Goal: Task Accomplishment & Management: Complete application form

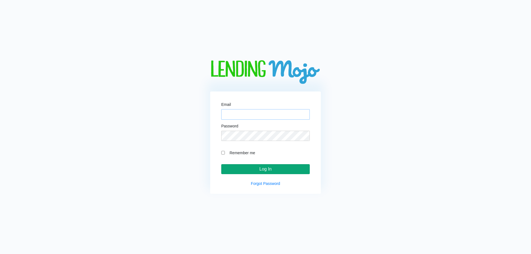
type input "[EMAIL_ADDRESS][DOMAIN_NAME]"
click at [264, 171] on input "Log In" at bounding box center [265, 169] width 88 height 10
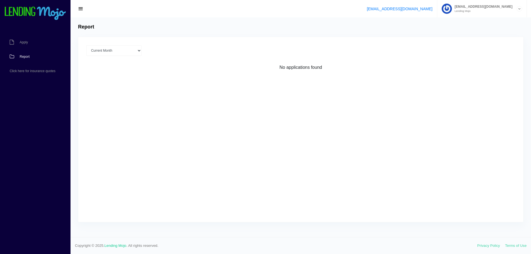
click at [472, 11] on small "Lending Mojo" at bounding box center [482, 11] width 61 height 3
click at [18, 41] on link "Apply" at bounding box center [32, 42] width 65 height 14
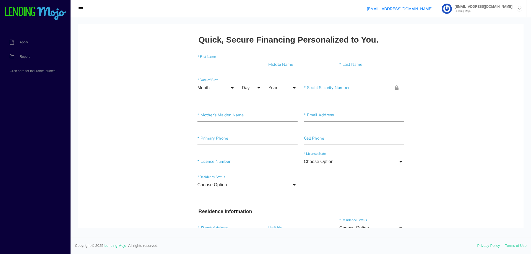
click at [209, 66] on input"] "text" at bounding box center [229, 64] width 65 height 13
paste input"] "[PERSON_NAME]"
type input"] "[PERSON_NAME]"
type input"] "P"
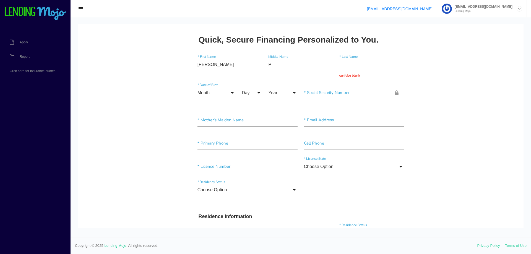
paste input "[PERSON_NAME]"
type input "[PERSON_NAME]"
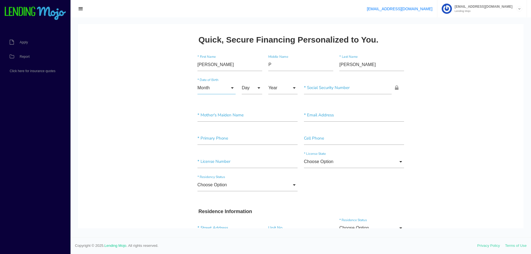
click at [213, 89] on input "Month" at bounding box center [216, 88] width 38 height 13
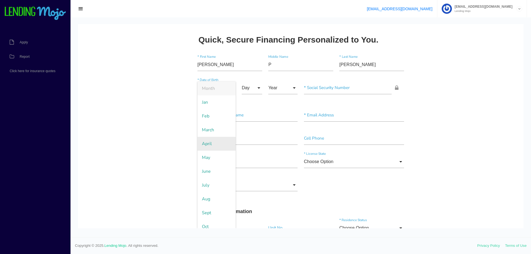
click at [212, 144] on span "April" at bounding box center [216, 144] width 38 height 14
type input "April"
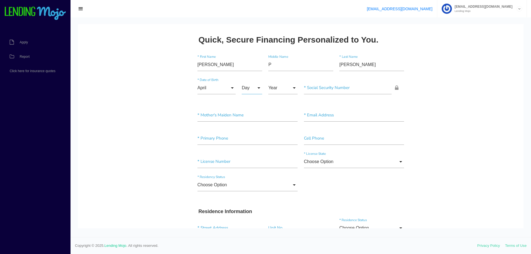
click at [249, 89] on input "Day" at bounding box center [252, 88] width 20 height 13
click at [252, 141] on span "4" at bounding box center [256, 144] width 28 height 14
type input "4"
click at [282, 89] on input "Year" at bounding box center [282, 88] width 29 height 13
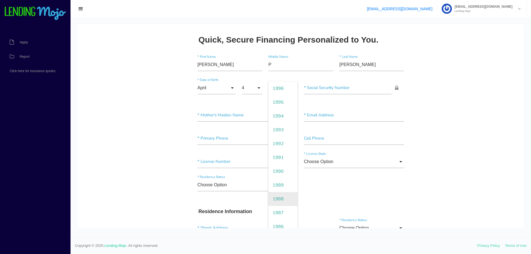
click at [278, 197] on span "1988" at bounding box center [282, 199] width 29 height 14
type input "1988"
click at [310, 90] on input"] "text" at bounding box center [348, 88] width 88 height 13
paste input"] "370-13-1759"
type input"] "370-13-1759"
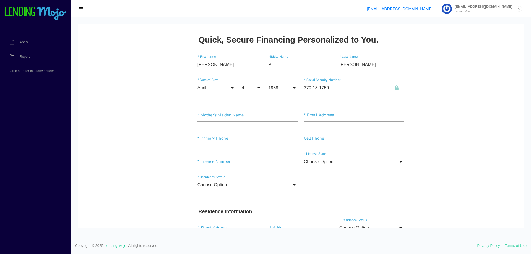
click at [229, 187] on input "Choose Option" at bounding box center [247, 185] width 100 height 13
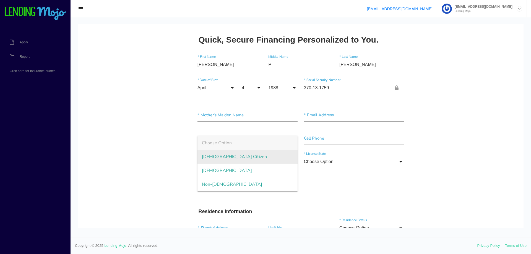
click at [214, 155] on span "US Citizen" at bounding box center [247, 157] width 100 height 14
type input "US Citizen"
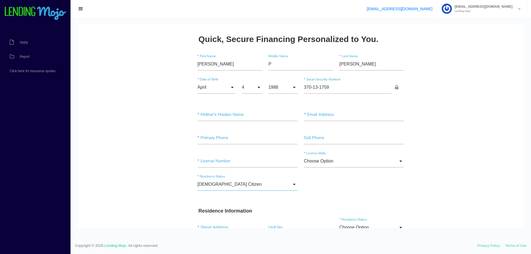
scroll to position [0, 0]
click at [215, 137] on input"] "text" at bounding box center [247, 138] width 100 height 13
paste input"] "[PHONE_NUMBER]"
type input"] "[PHONE_NUMBER]"
click at [305, 161] on input "Choose Option" at bounding box center [354, 161] width 100 height 13
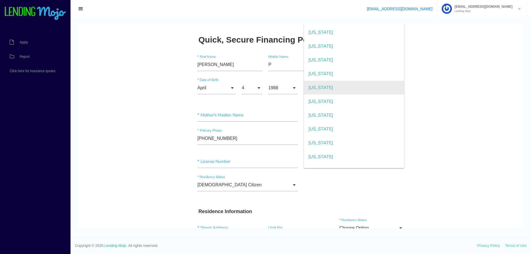
scroll to position [55, 0]
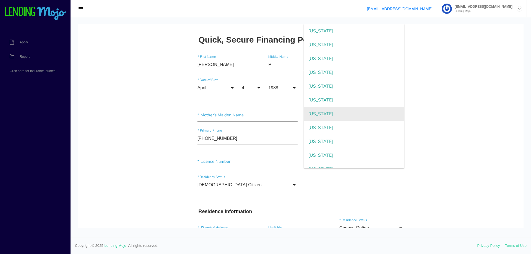
click at [311, 115] on span "Florida" at bounding box center [354, 114] width 100 height 14
type input "Florida"
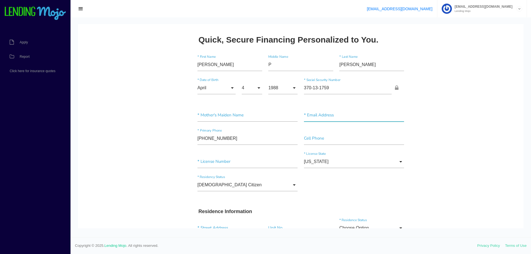
click at [312, 117] on input"] "text" at bounding box center [354, 115] width 100 height 13
paste input"] "[EMAIL_ADDRESS][DOMAIN_NAME]"
type input"] "[EMAIL_ADDRESS][DOMAIN_NAME]"
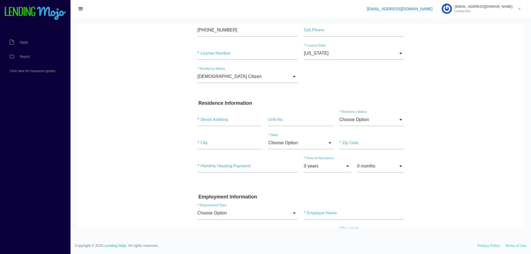
scroll to position [111, 0]
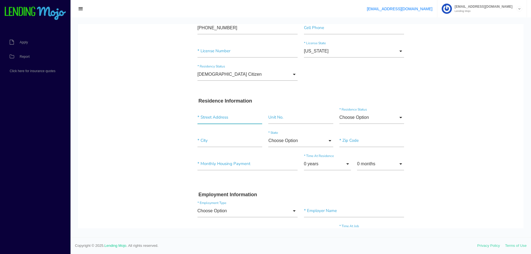
click at [205, 119] on input "text" at bounding box center [229, 117] width 65 height 13
paste input "4602 CR 673"
type input "[STREET_ADDRESS]"
type input"] "Bushnell"
type input"] "33513"
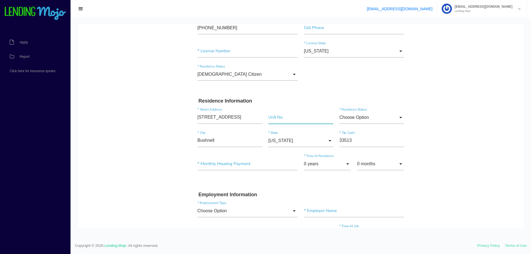
click at [273, 117] on input"] "text" at bounding box center [300, 117] width 65 height 13
paste input"] "12721"
type input"] "12721"
click at [314, 161] on input "0 years" at bounding box center [327, 164] width 47 height 13
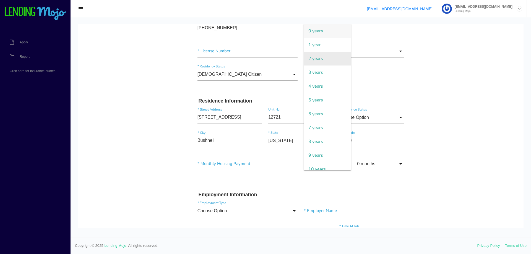
click at [308, 61] on span "2 years" at bounding box center [327, 59] width 47 height 14
type input "2 years"
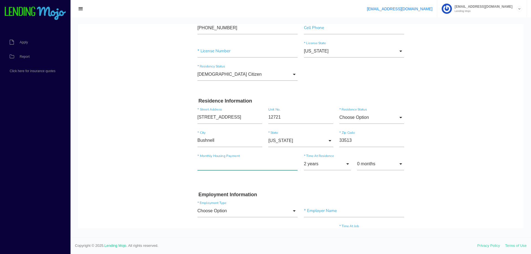
click at [244, 166] on input"] "text" at bounding box center [247, 164] width 100 height 13
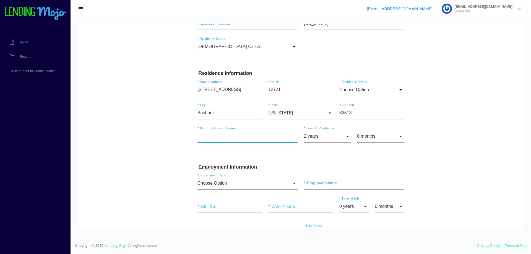
scroll to position [166, 0]
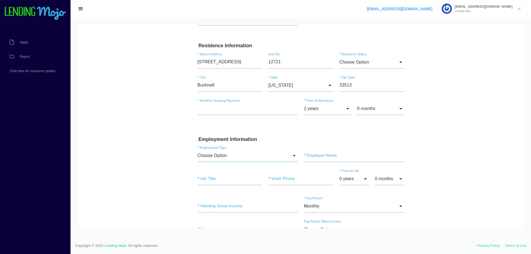
click at [217, 156] on input "Choose Option" at bounding box center [247, 155] width 100 height 13
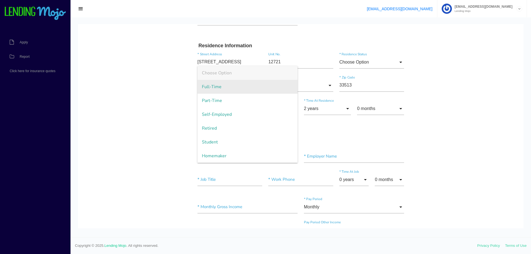
click at [218, 88] on span "Full-Time" at bounding box center [247, 87] width 100 height 14
type input "Full-Time"
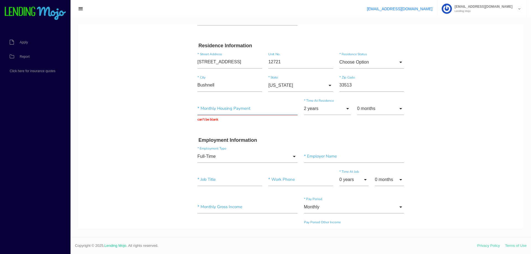
click at [250, 109] on input "text" at bounding box center [247, 108] width 100 height 13
type input "$0.00"
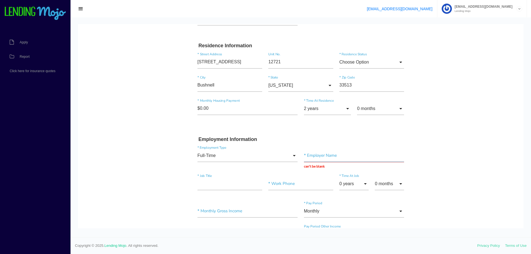
click at [309, 154] on input "text" at bounding box center [354, 155] width 100 height 13
type input "Clublink"
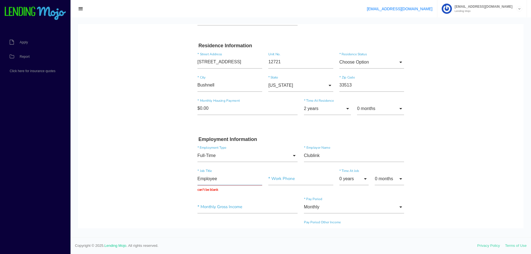
type input "Employee"
click at [214, 205] on input"] "text" at bounding box center [247, 206] width 100 height 13
paste input"] "$4,583.32"
type input"] "$4,583.32"
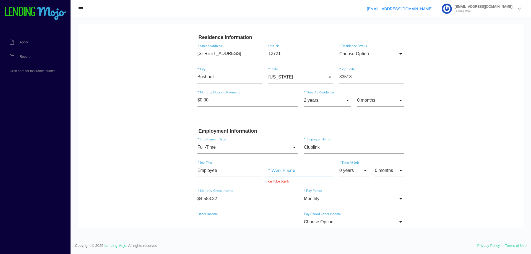
click at [268, 171] on input "text" at bounding box center [300, 170] width 65 height 13
paste input "[PHONE_NUMBER]"
type input "[PHONE_NUMBER]"
click at [362, 172] on input "0 years" at bounding box center [353, 170] width 29 height 13
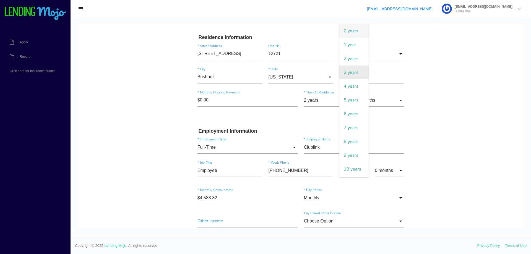
click at [346, 76] on span "3 years" at bounding box center [353, 73] width 29 height 14
type input "3 years"
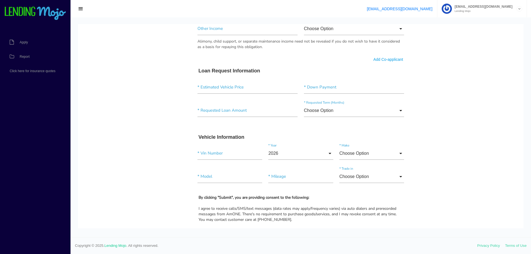
scroll to position [368, 0]
click at [223, 88] on input"] "text" at bounding box center [247, 86] width 100 height 13
type input"] "$15,500.00"
type input"] "$3,500.00"
type input"] "$12,500.00"
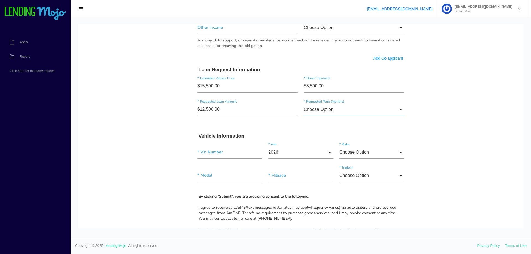
click at [330, 108] on input "Choose Option" at bounding box center [354, 109] width 100 height 13
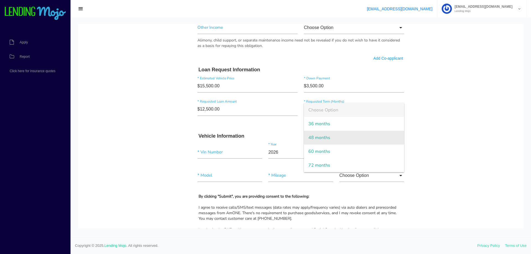
click at [320, 135] on span "48 months" at bounding box center [354, 138] width 100 height 14
type input "48 months"
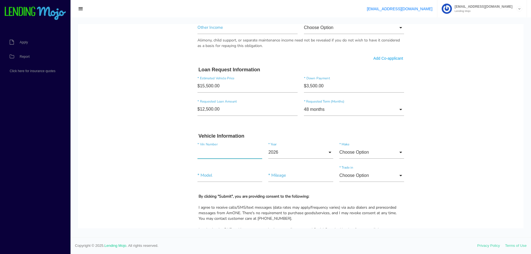
click at [237, 152] on input"] "text" at bounding box center [229, 152] width 65 height 13
paste input"] "[US_VEHICLE_IDENTIFICATION_NUMBER]"
type input"] "[US_VEHICLE_IDENTIFICATION_NUMBER]"
click at [269, 154] on input "2026" at bounding box center [300, 152] width 65 height 13
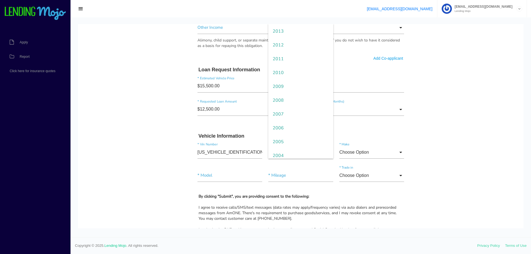
scroll to position [194, 0]
click at [283, 117] on span "2006" at bounding box center [300, 114] width 65 height 14
type input "2006"
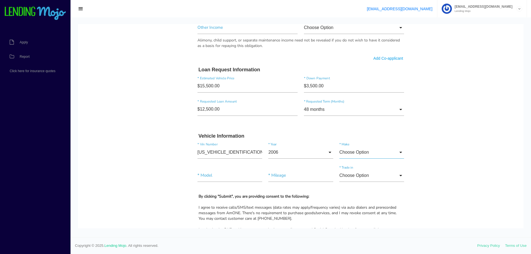
click at [359, 150] on input "Choose Option" at bounding box center [371, 152] width 65 height 13
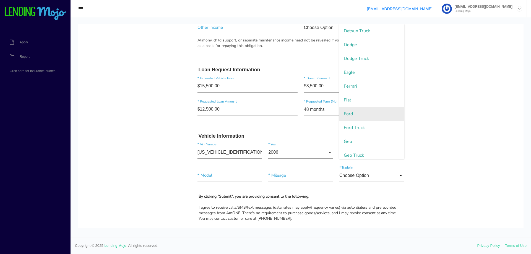
click at [344, 116] on span "Ford" at bounding box center [371, 114] width 65 height 14
type input "Ford"
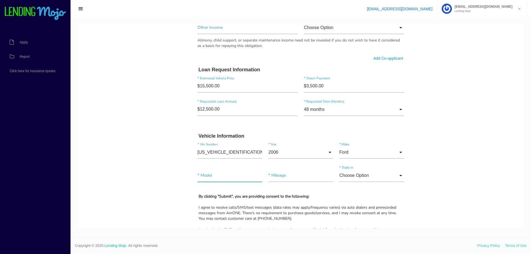
click at [231, 171] on input"] "text" at bounding box center [229, 175] width 65 height 13
type input"] "F-350"
drag, startPoint x: 270, startPoint y: 177, endPoint x: 266, endPoint y: 176, distance: 4.0
click at [268, 176] on input"] "text" at bounding box center [300, 175] width 65 height 13
type input"] "138,000"
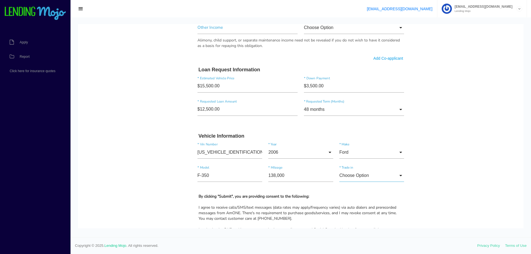
click at [349, 174] on input "Choose Option" at bounding box center [371, 175] width 65 height 13
click at [350, 203] on span "No" at bounding box center [371, 204] width 65 height 14
type input "No"
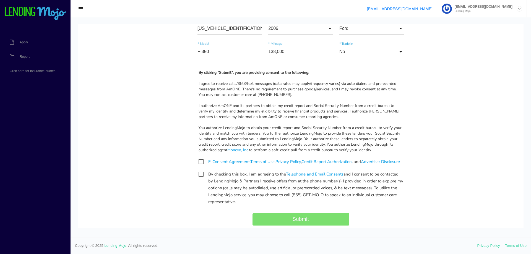
scroll to position [528, 0]
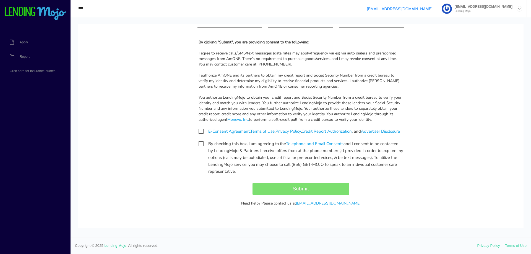
click at [198, 128] on span "E-Consent Agreement , Terms of Use , Privacy Policy , Credit Report Authorizati…" at bounding box center [298, 131] width 201 height 7
checkbox input "true"
click at [199, 143] on span "By checking this box, I am agreeing to the Telephone and Email Consents and I c…" at bounding box center [300, 143] width 205 height 7
checkbox input "true"
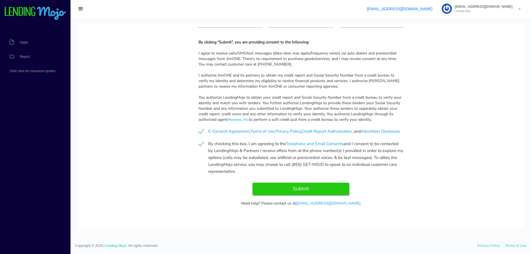
click at [316, 187] on input "Submit" at bounding box center [300, 189] width 97 height 12
type input "Submit"
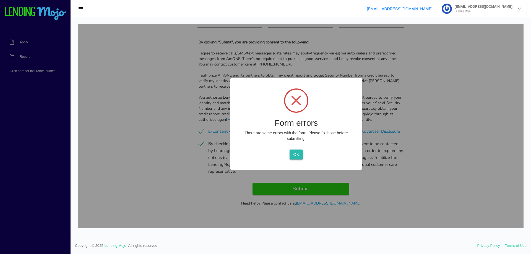
click at [292, 154] on button "OK" at bounding box center [295, 155] width 13 height 10
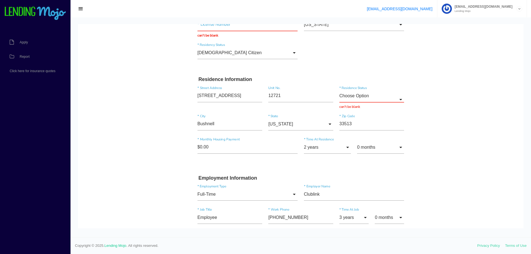
scroll to position [129, 0]
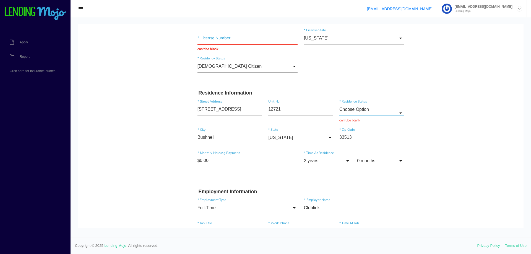
click at [350, 110] on input "Choose Option" at bounding box center [371, 109] width 65 height 13
click at [349, 159] on span "Other" at bounding box center [371, 165] width 65 height 14
type input "Other"
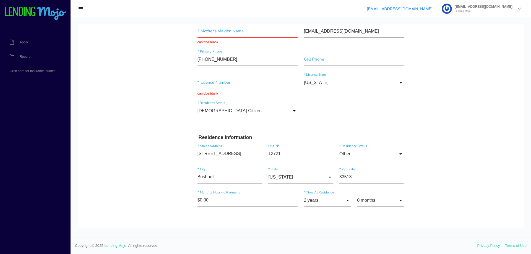
scroll to position [73, 0]
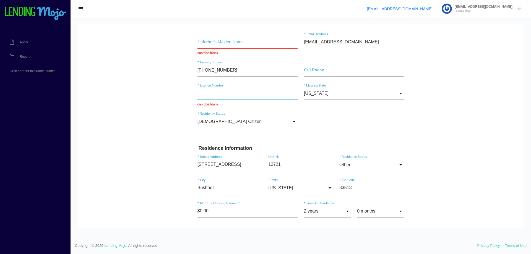
click at [233, 97] on input "text" at bounding box center [247, 93] width 100 height 13
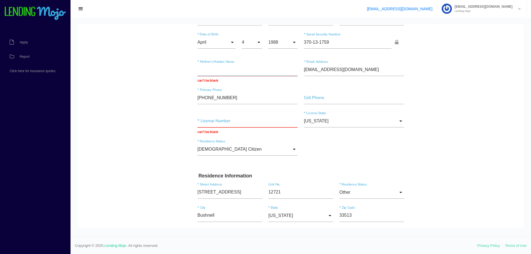
click at [223, 68] on input "text" at bounding box center [247, 69] width 100 height 13
type input "BLANK"
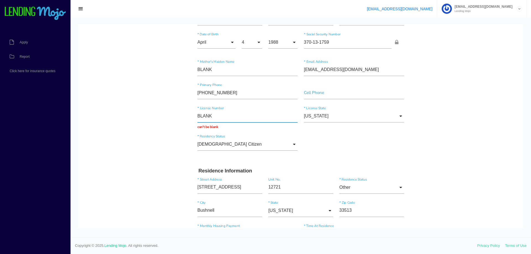
type input "BLANK"
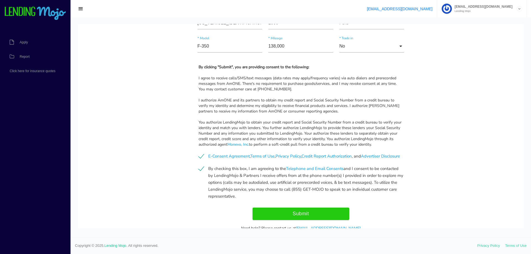
scroll to position [528, 0]
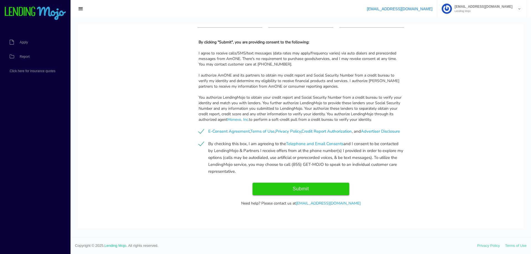
click at [292, 187] on input "Submit" at bounding box center [300, 189] width 97 height 12
type input "Submitting..."
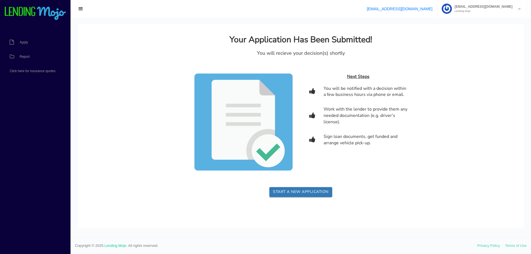
scroll to position [0, 0]
click at [22, 41] on span "Apply" at bounding box center [24, 42] width 8 height 3
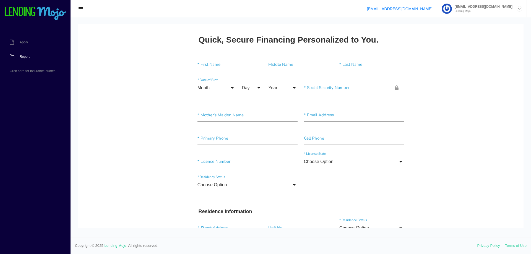
click at [28, 53] on link "Report" at bounding box center [32, 56] width 65 height 14
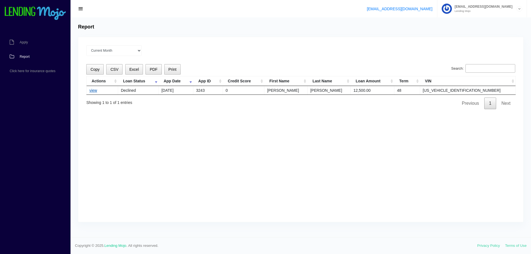
click at [95, 91] on link "view" at bounding box center [93, 90] width 8 height 4
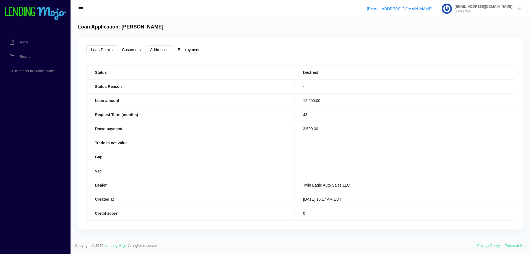
click at [164, 50] on link "Addresses" at bounding box center [159, 49] width 28 height 9
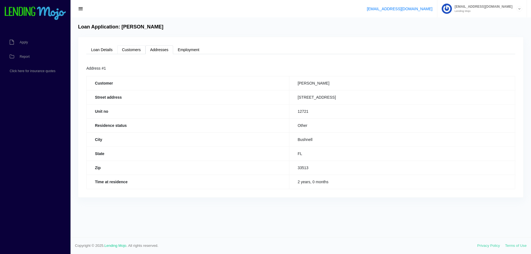
click at [134, 48] on link "Customers" at bounding box center [131, 49] width 28 height 9
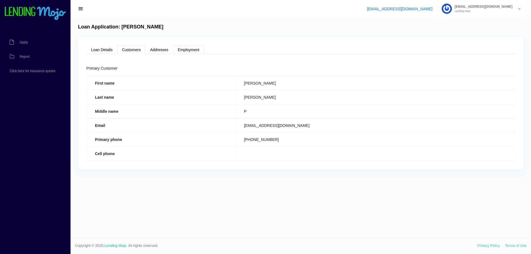
click at [187, 47] on link "Employment" at bounding box center [188, 49] width 31 height 9
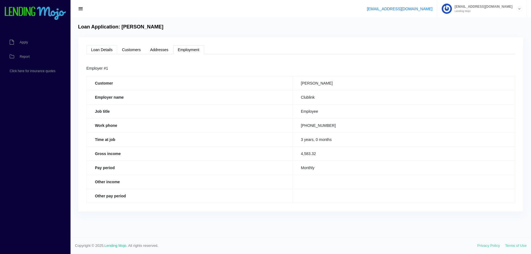
click at [106, 51] on link "Loan Details" at bounding box center [101, 49] width 31 height 9
